Goal: Complete application form: Complete application form

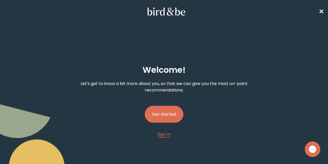
click at [155, 106] on button "Get started" at bounding box center [164, 114] width 39 height 17
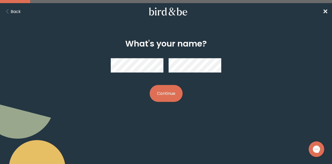
click at [172, 95] on button "Continue" at bounding box center [166, 93] width 33 height 17
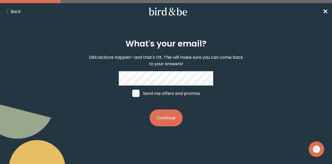
click at [135, 95] on span at bounding box center [135, 93] width 7 height 7
click at [132, 93] on input "Send me offers and promos" at bounding box center [132, 93] width 0 height 0
checkbox input "true"
click at [169, 118] on button "Continue" at bounding box center [166, 117] width 33 height 17
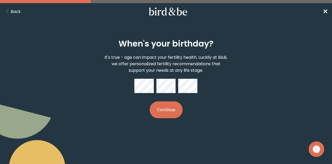
click at [150, 101] on button "Continue" at bounding box center [166, 109] width 33 height 17
click at [175, 113] on button "Continue" at bounding box center [166, 109] width 33 height 17
click at [174, 110] on button "Continue" at bounding box center [166, 109] width 33 height 17
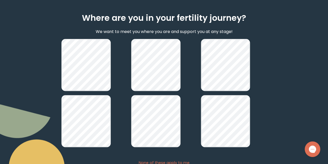
scroll to position [78, 0]
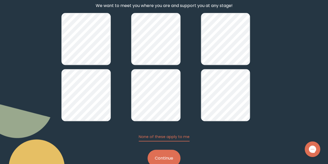
click at [169, 149] on button "Continue" at bounding box center [164, 157] width 33 height 17
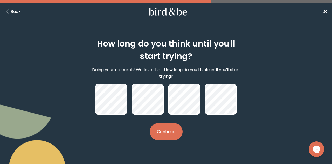
click at [157, 131] on button "Continue" at bounding box center [166, 131] width 33 height 17
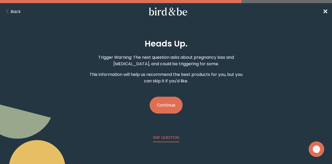
click at [171, 101] on button "Continue" at bounding box center [166, 105] width 33 height 17
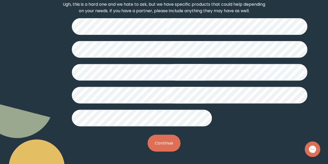
scroll to position [156, 0]
click at [160, 151] on button "Continue" at bounding box center [164, 142] width 33 height 17
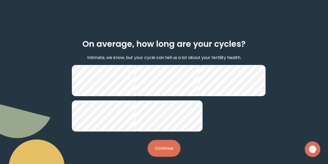
scroll to position [52, 0]
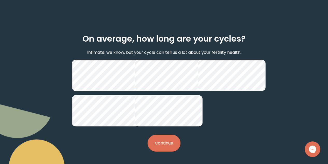
click at [167, 145] on button "Continue" at bounding box center [164, 142] width 33 height 17
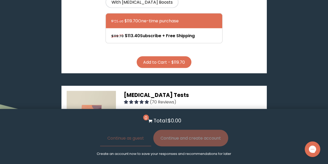
scroll to position [441, 0]
